Goal: Use online tool/utility: Utilize a website feature to perform a specific function

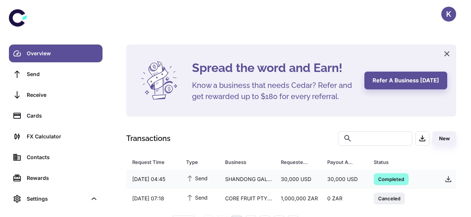
scroll to position [25, 0]
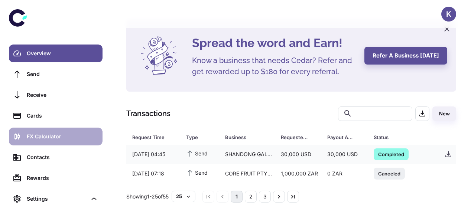
click at [43, 132] on link "FX Calculator" at bounding box center [56, 137] width 94 height 18
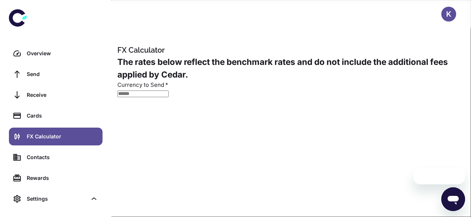
type input "**********"
